Goal: Transaction & Acquisition: Book appointment/travel/reservation

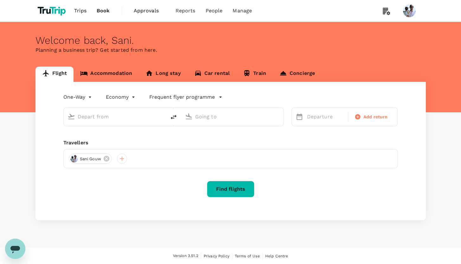
type input "roundtrip"
type input "[GEOGRAPHIC_DATA], [GEOGRAPHIC_DATA] (any)"
type input "Penang, [GEOGRAPHIC_DATA] (any)"
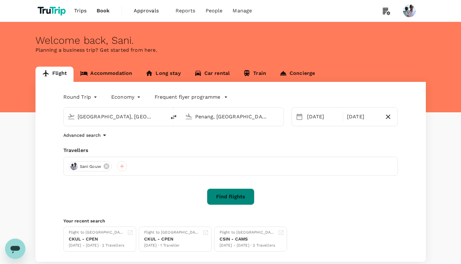
click at [237, 195] on button "Find flights" at bounding box center [231, 196] width 48 height 16
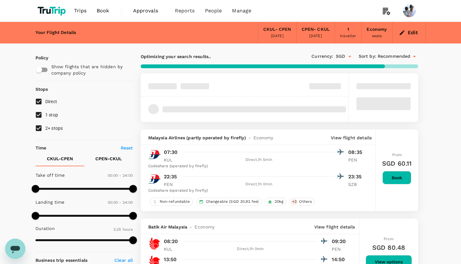
type input "205"
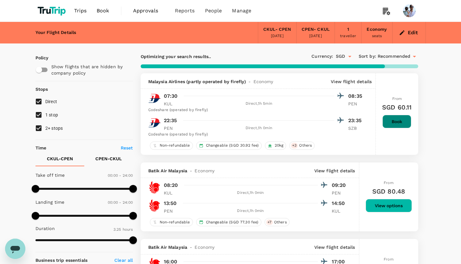
click at [394, 123] on button "Book" at bounding box center [396, 121] width 29 height 13
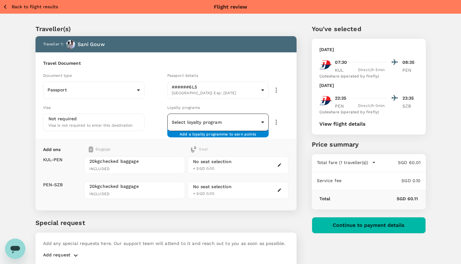
click at [198, 122] on body "Back to flight results Flight review Traveller(s) Traveller 1 : Sani Gouw Trave…" at bounding box center [230, 145] width 461 height 291
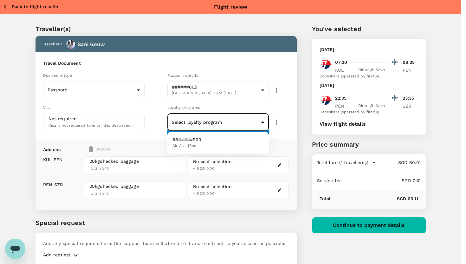
click at [153, 146] on div at bounding box center [233, 132] width 466 height 264
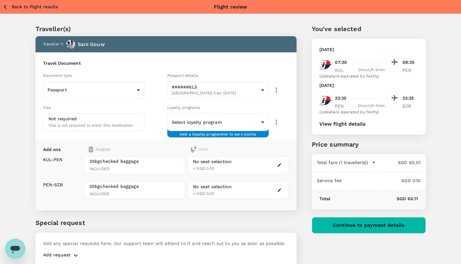
click at [160, 107] on div "Visa" at bounding box center [104, 107] width 122 height 7
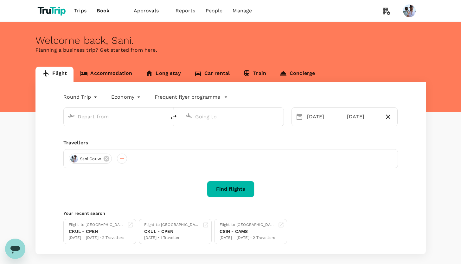
type input "[GEOGRAPHIC_DATA], [GEOGRAPHIC_DATA] (any)"
type input "Penang, [GEOGRAPHIC_DATA] (any)"
type input "[GEOGRAPHIC_DATA], [GEOGRAPHIC_DATA] (any)"
type input "Penang, [GEOGRAPHIC_DATA] (any)"
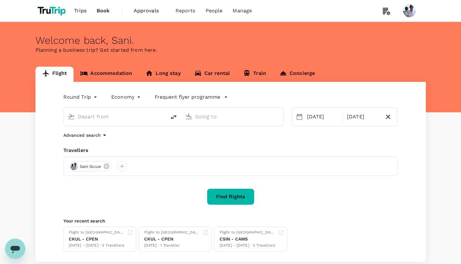
click at [118, 73] on link "Accommodation" at bounding box center [105, 74] width 65 height 15
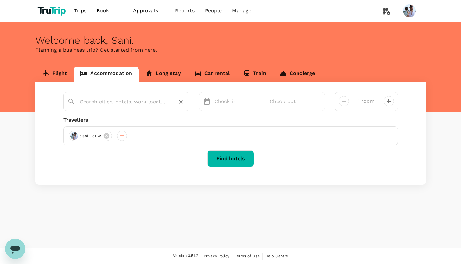
click at [153, 100] on input "text" at bounding box center [123, 102] width 87 height 10
click at [92, 98] on input "text" at bounding box center [123, 102] width 87 height 10
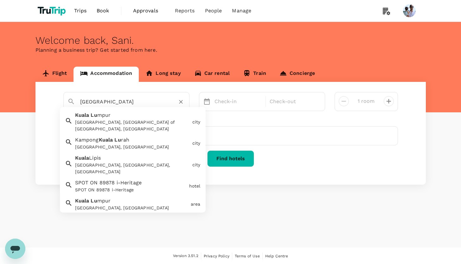
click at [115, 118] on div "[GEOGRAPHIC_DATA] mpur [GEOGRAPHIC_DATA], [GEOGRAPHIC_DATA] of [GEOGRAPHIC_DATA…" at bounding box center [131, 120] width 117 height 23
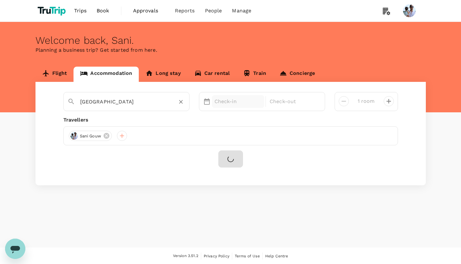
type input "[GEOGRAPHIC_DATA]"
click at [212, 104] on div "Check-in" at bounding box center [238, 101] width 53 height 13
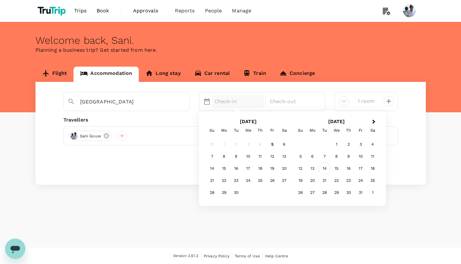
click at [322, 166] on div "14" at bounding box center [324, 169] width 12 height 12
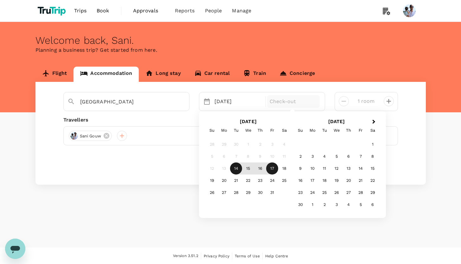
click at [266, 170] on div "17" at bounding box center [272, 169] width 12 height 12
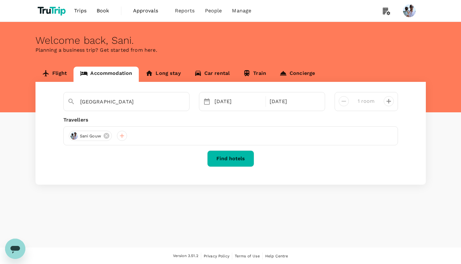
click at [237, 157] on button "Find hotels" at bounding box center [230, 158] width 47 height 16
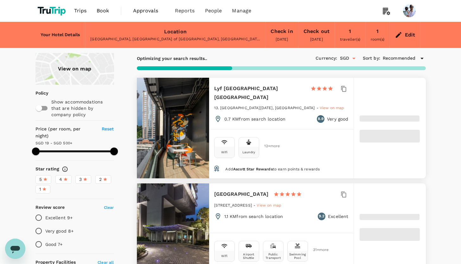
type input "499.26"
type input "15.26"
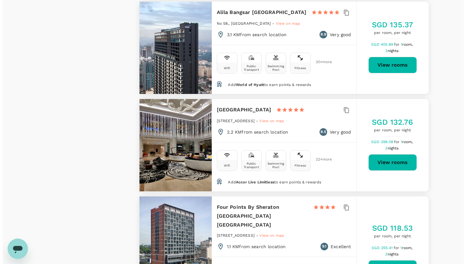
scroll to position [1725, 0]
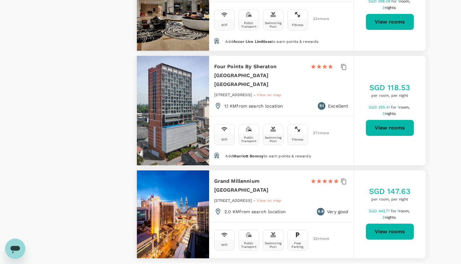
click at [246, 70] on h6 "Four Points By Sheraton [GEOGRAPHIC_DATA] [GEOGRAPHIC_DATA]" at bounding box center [259, 75] width 91 height 27
click at [386, 126] on button "View rooms" at bounding box center [390, 127] width 48 height 16
type input "499.26"
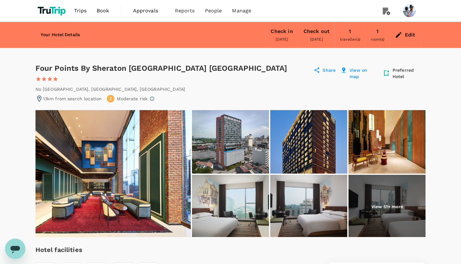
click at [183, 66] on div "Four Points By Sheraton Kuala Lumpur Chinatown 1 Star 2 Stars 3 Stars 4 Stars 5…" at bounding box center [173, 73] width 276 height 20
click at [143, 67] on div "Four Points By Sheraton Kuala Lumpur Chinatown 1 Star 2 Stars 3 Stars 4 Stars 5…" at bounding box center [173, 73] width 276 height 20
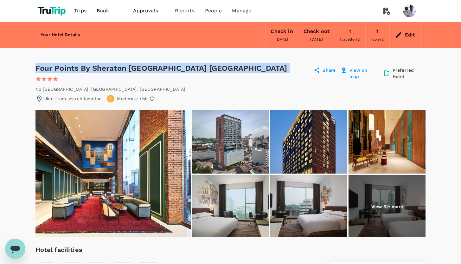
click at [143, 67] on div "Four Points By Sheraton Kuala Lumpur Chinatown 1 Star 2 Stars 3 Stars 4 Stars 5…" at bounding box center [173, 73] width 276 height 20
copy div "Four Points By Sheraton [GEOGRAPHIC_DATA] [GEOGRAPHIC_DATA]"
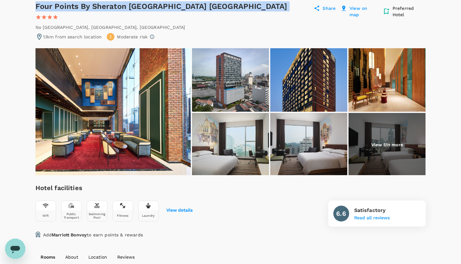
scroll to position [97, 0]
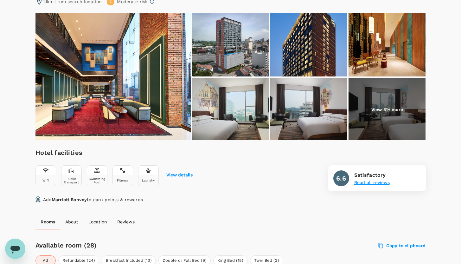
click at [376, 180] on button "Read all reviews" at bounding box center [371, 182] width 35 height 5
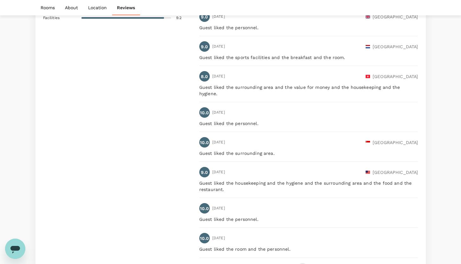
scroll to position [1198, 0]
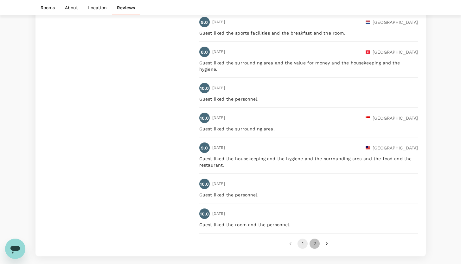
click at [310, 238] on button "2" at bounding box center [315, 243] width 10 height 10
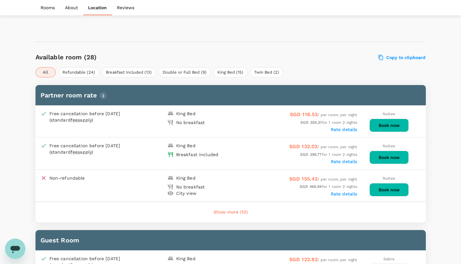
scroll to position [0, 0]
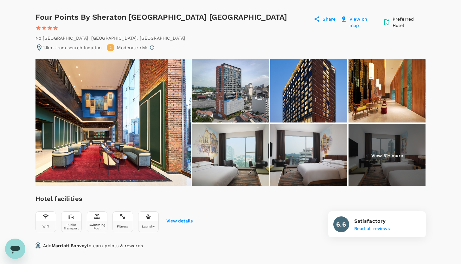
scroll to position [55, 0]
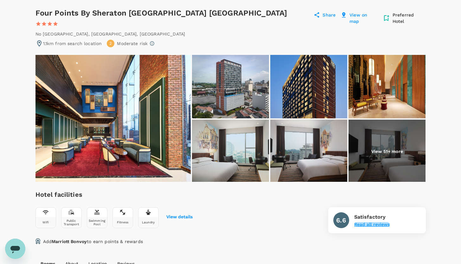
click at [363, 222] on button "Read all reviews" at bounding box center [371, 224] width 35 height 5
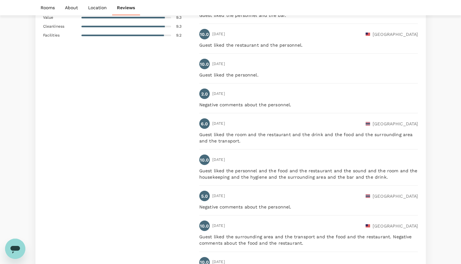
scroll to position [1210, 0]
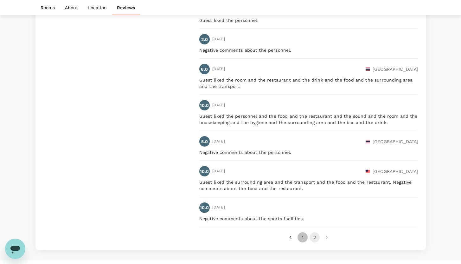
click at [299, 232] on button "1" at bounding box center [302, 237] width 10 height 10
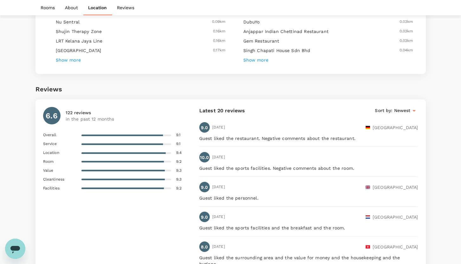
scroll to position [1038, 0]
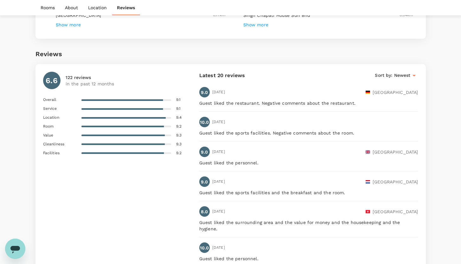
click at [73, 74] on p "122 reviews" at bounding box center [90, 77] width 49 height 6
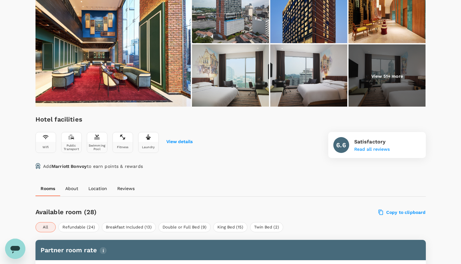
scroll to position [249, 0]
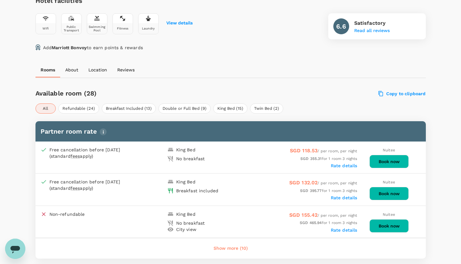
click at [385, 155] on button "Book now" at bounding box center [388, 161] width 39 height 13
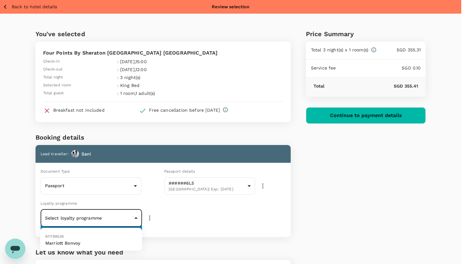
click at [127, 215] on body "Back to hotel details Review selection You've selected Four Points By Sheraton …" at bounding box center [233, 171] width 466 height 343
click at [84, 238] on div "611199536" at bounding box center [91, 236] width 92 height 8
type input "9fbfa56e-ff45-44b9-a7ea-181d5618c905"
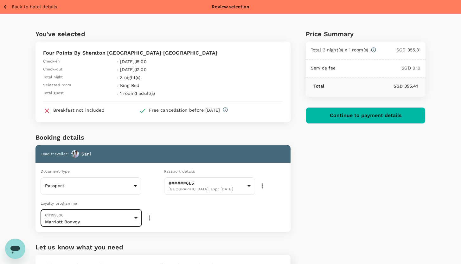
click at [227, 224] on div "Loyalty programme 611199536 Marriott Bonvoy 9fbfa56e-ff45-44b9-a7ea-181d5618c90…" at bounding box center [162, 214] width 258 height 35
click at [76, 222] on body "Back to hotel details Review selection You've selected Four Points By Sheraton …" at bounding box center [230, 169] width 461 height 338
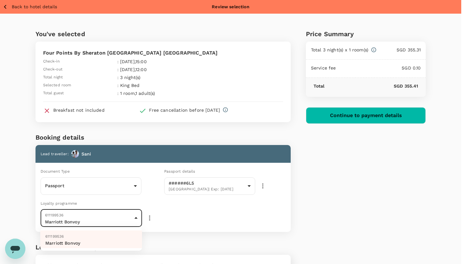
click at [75, 245] on p "Marriott Bonvoy" at bounding box center [91, 243] width 92 height 6
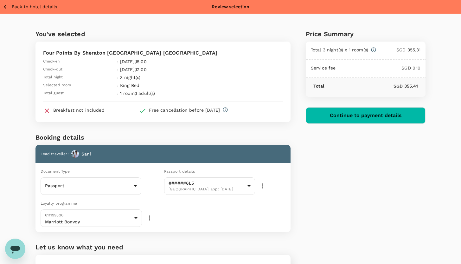
click at [223, 225] on div "Loyalty programme 611199536 Marriott Bonvoy 9fbfa56e-ff45-44b9-a7ea-181d5618c90…" at bounding box center [162, 214] width 258 height 35
click at [107, 217] on body "Back to hotel details Review selection You've selected Four Points By Sheraton …" at bounding box center [230, 169] width 461 height 338
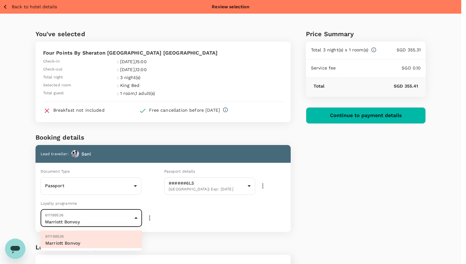
click at [184, 222] on div at bounding box center [233, 132] width 466 height 264
